Goal: Task Accomplishment & Management: Use online tool/utility

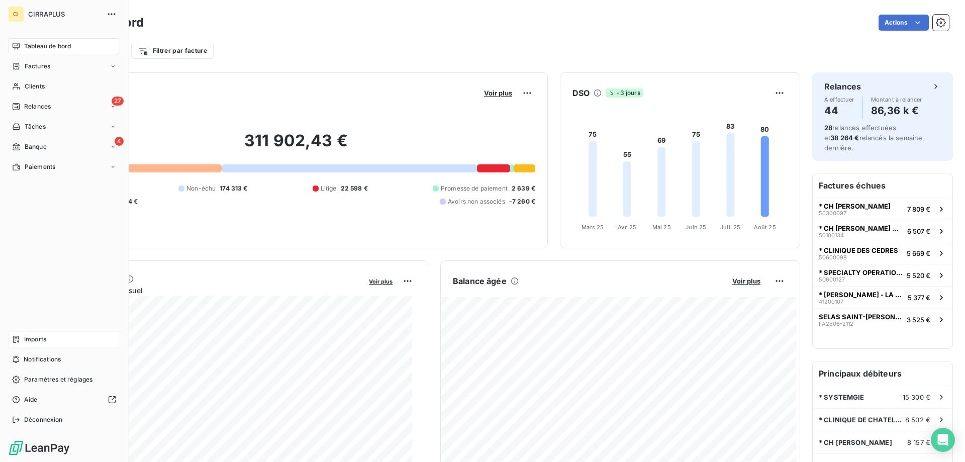
click at [39, 341] on span "Imports" at bounding box center [35, 339] width 22 height 9
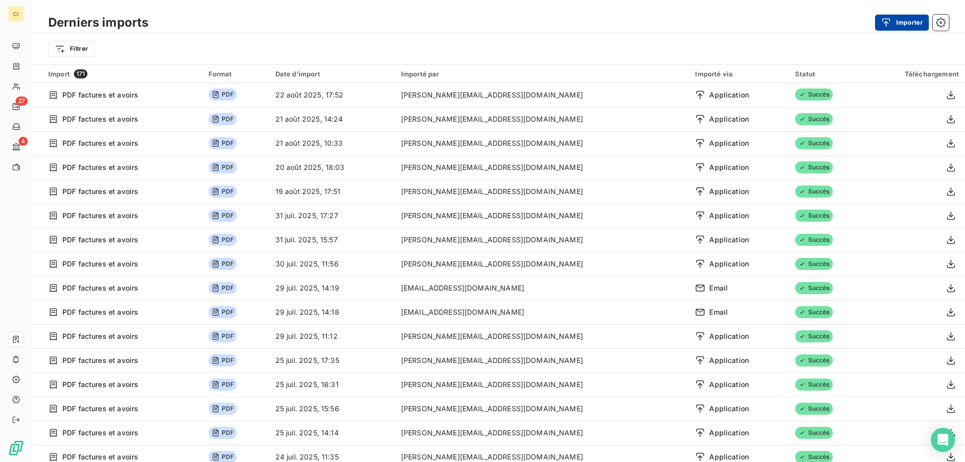
click at [891, 19] on div "button" at bounding box center [888, 23] width 15 height 10
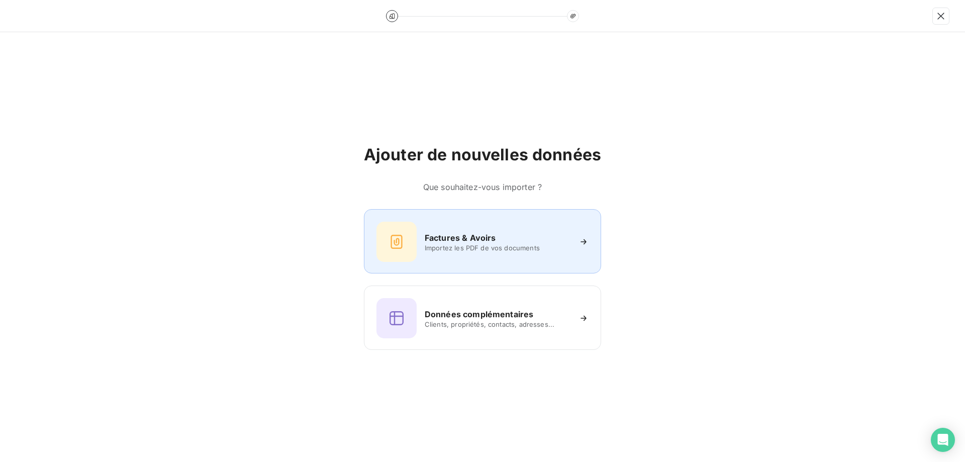
click at [461, 239] on h6 "Factures & Avoirs" at bounding box center [460, 238] width 71 height 12
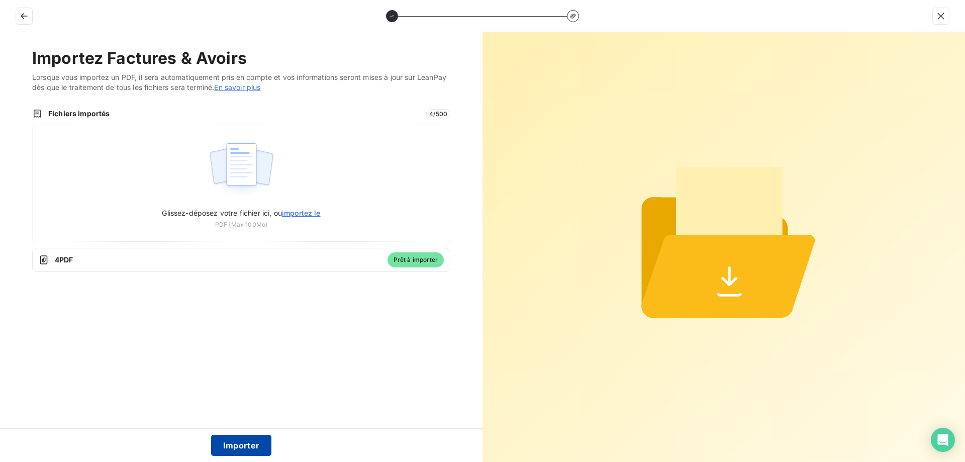
click at [235, 445] on button "Importer" at bounding box center [241, 445] width 61 height 21
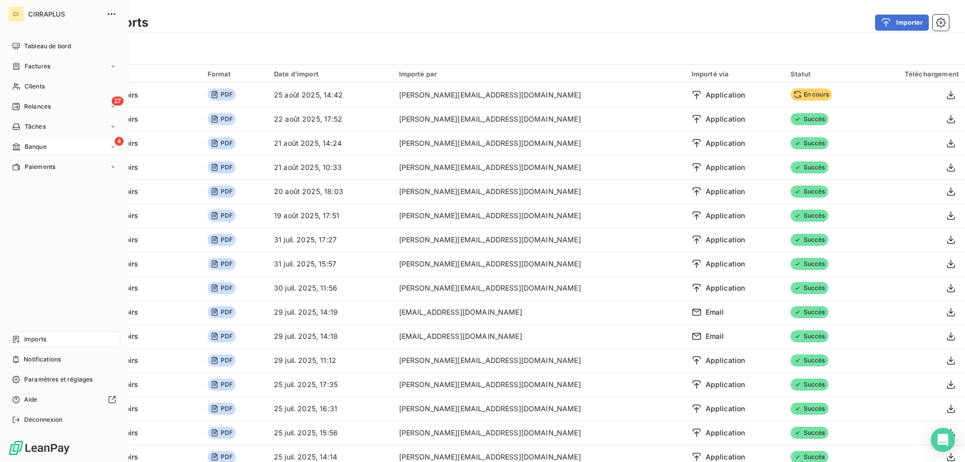
click at [56, 141] on div "4 Banque" at bounding box center [64, 147] width 112 height 16
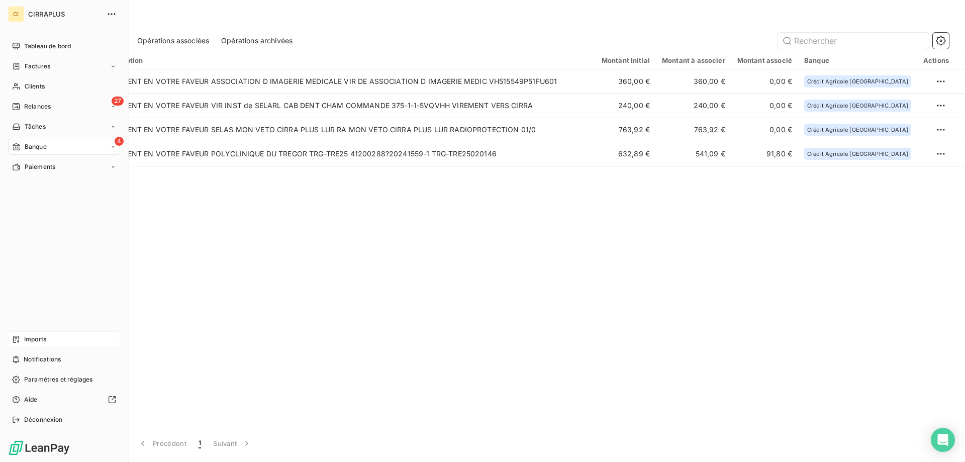
click at [29, 343] on span "Imports" at bounding box center [35, 339] width 22 height 9
